Goal: Task Accomplishment & Management: Manage account settings

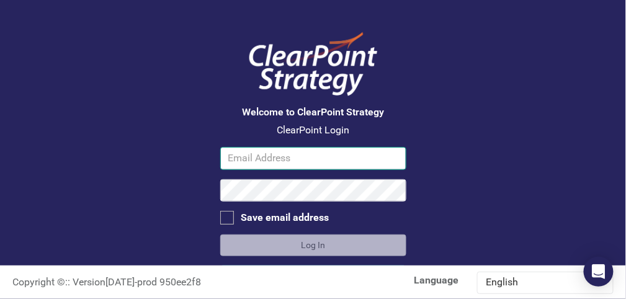
click at [237, 161] on input "email" at bounding box center [313, 158] width 186 height 23
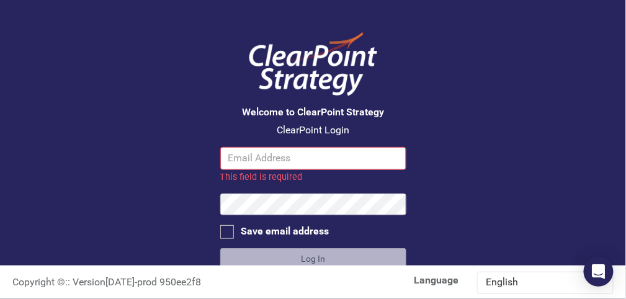
click at [434, 149] on div "Welcome to ClearPoint Strategy ClearPoint Login This field is required Save ema…" at bounding box center [313, 133] width 626 height 266
click at [251, 156] on input "email" at bounding box center [313, 158] width 186 height 23
type input "T"
type input "tdharrel"
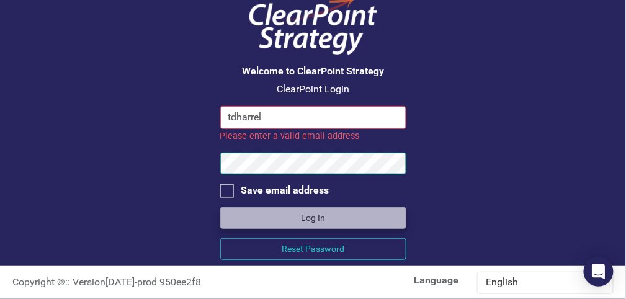
scroll to position [83, 0]
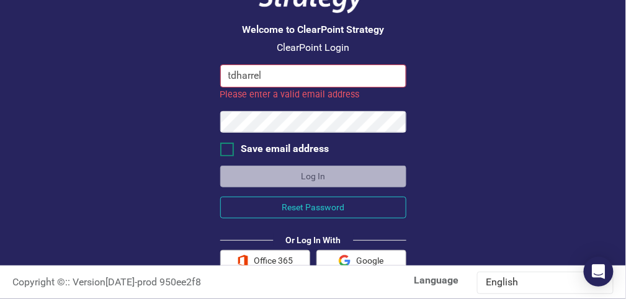
click at [227, 150] on div at bounding box center [227, 150] width 14 height 14
click at [227, 150] on input "Save email address" at bounding box center [224, 147] width 8 height 8
checkbox input "true"
click at [264, 79] on input "tdharrel" at bounding box center [313, 76] width 186 height 23
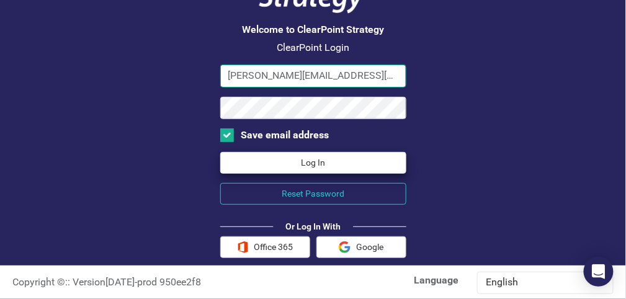
type input "[PERSON_NAME][EMAIL_ADDRESS][DOMAIN_NAME]"
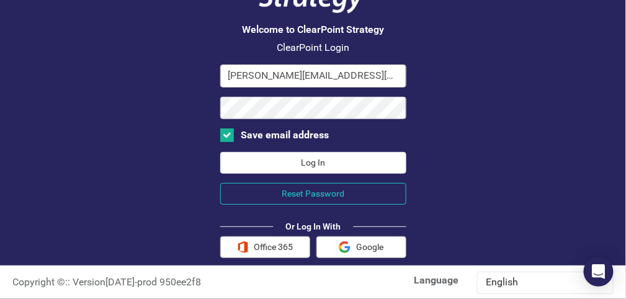
click at [298, 158] on button "Log In" at bounding box center [313, 163] width 186 height 22
click at [221, 136] on input "Save email address" at bounding box center [224, 132] width 8 height 8
click at [221, 133] on input "Save email address" at bounding box center [224, 132] width 8 height 8
checkbox input "true"
click at [311, 163] on button "Log In" at bounding box center [313, 163] width 186 height 22
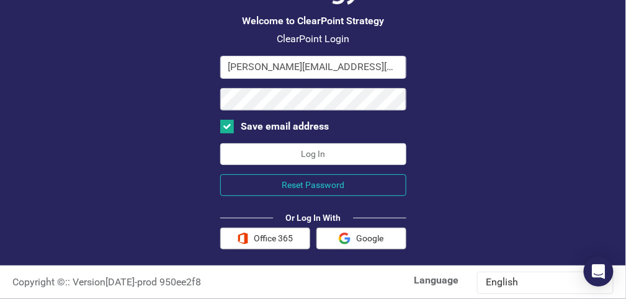
scroll to position [96, 0]
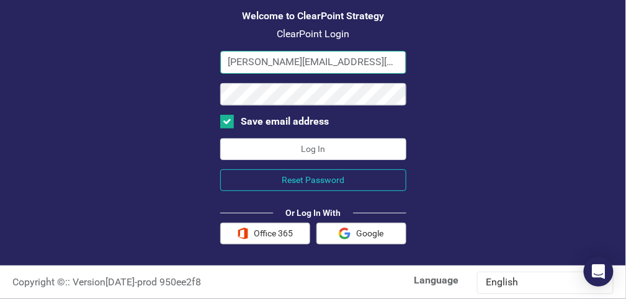
click at [256, 61] on input "[PERSON_NAME][EMAIL_ADDRESS][DOMAIN_NAME]" at bounding box center [313, 62] width 186 height 23
type input "[PERSON_NAME][EMAIL_ADDRESS][DOMAIN_NAME]"
click at [306, 143] on button "Log In" at bounding box center [313, 149] width 186 height 22
